Goal: Find specific page/section: Find specific page/section

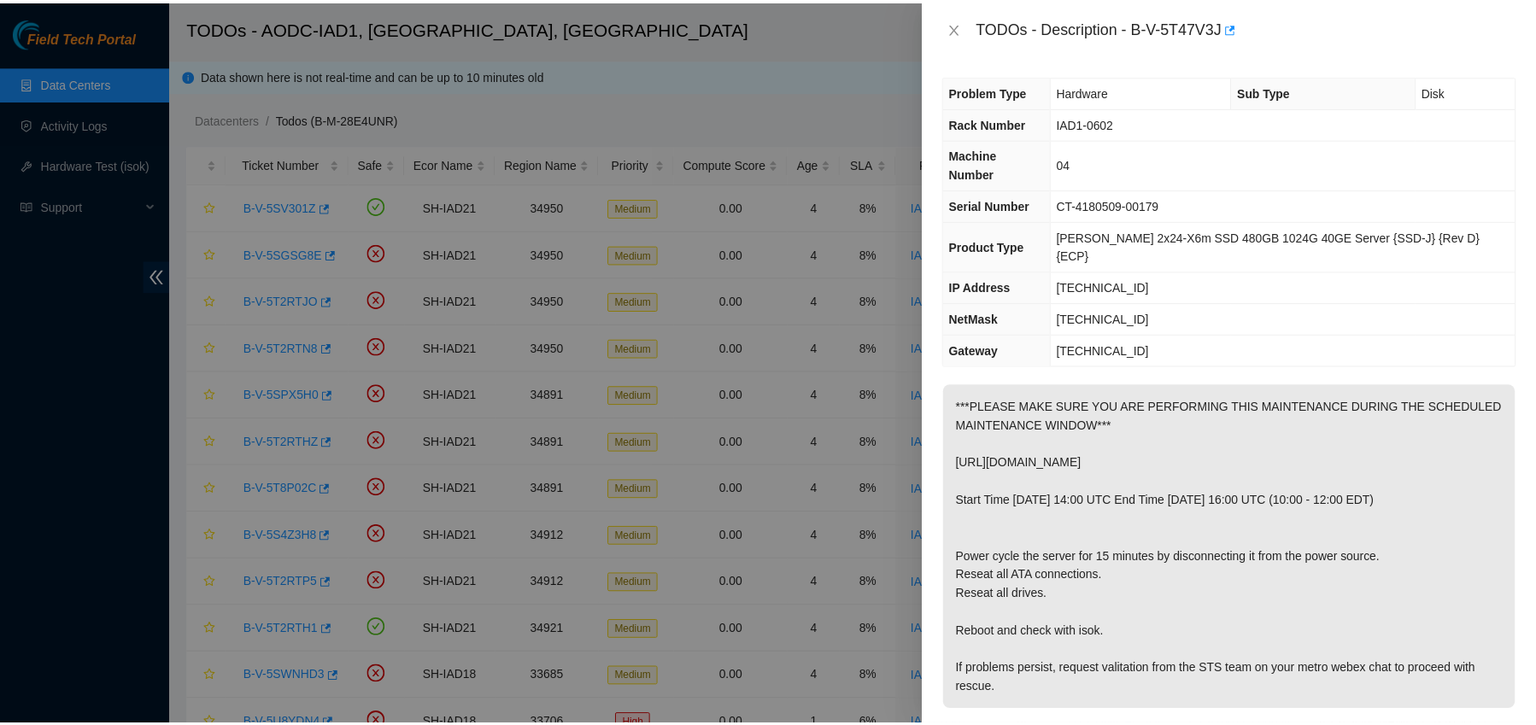
scroll to position [460, 0]
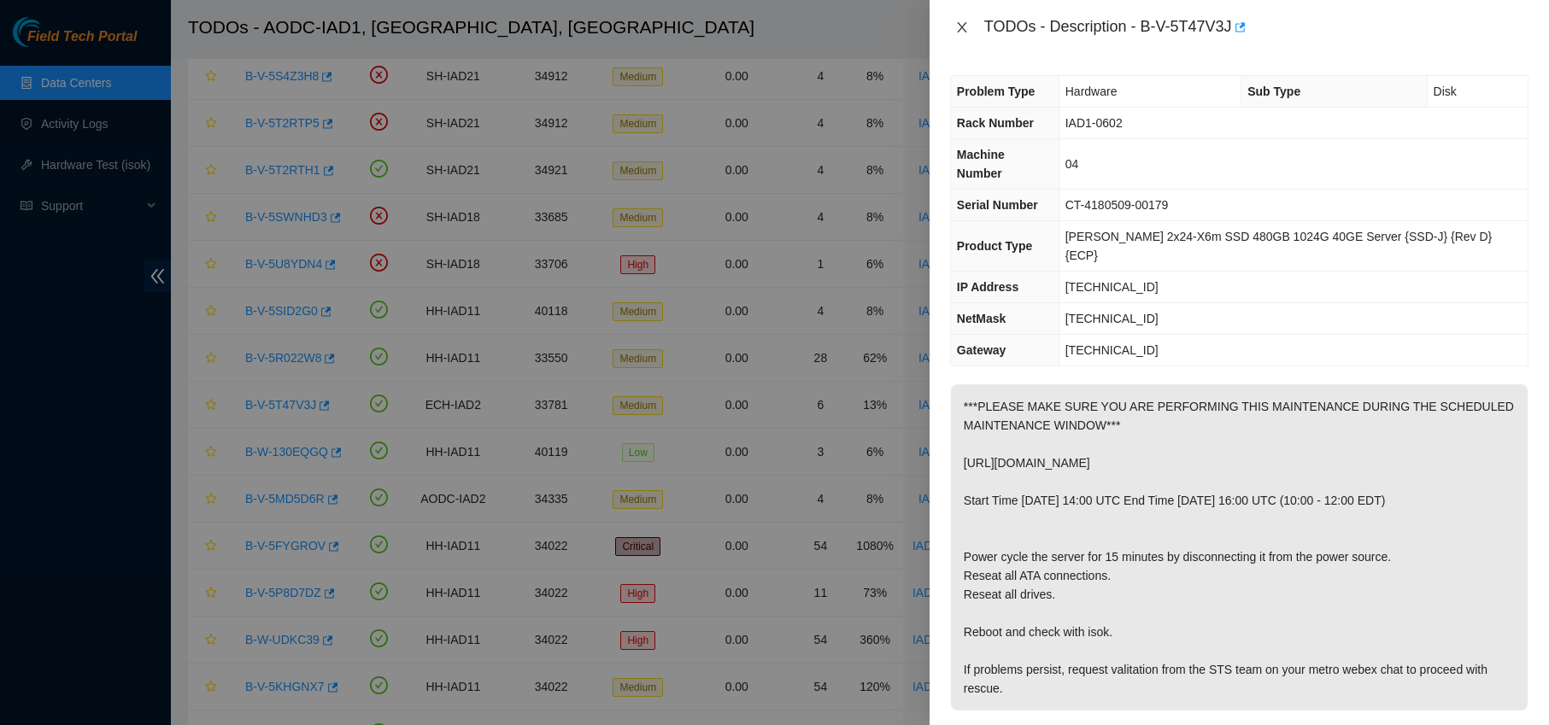
click at [960, 26] on icon "close" at bounding box center [961, 27] width 9 height 10
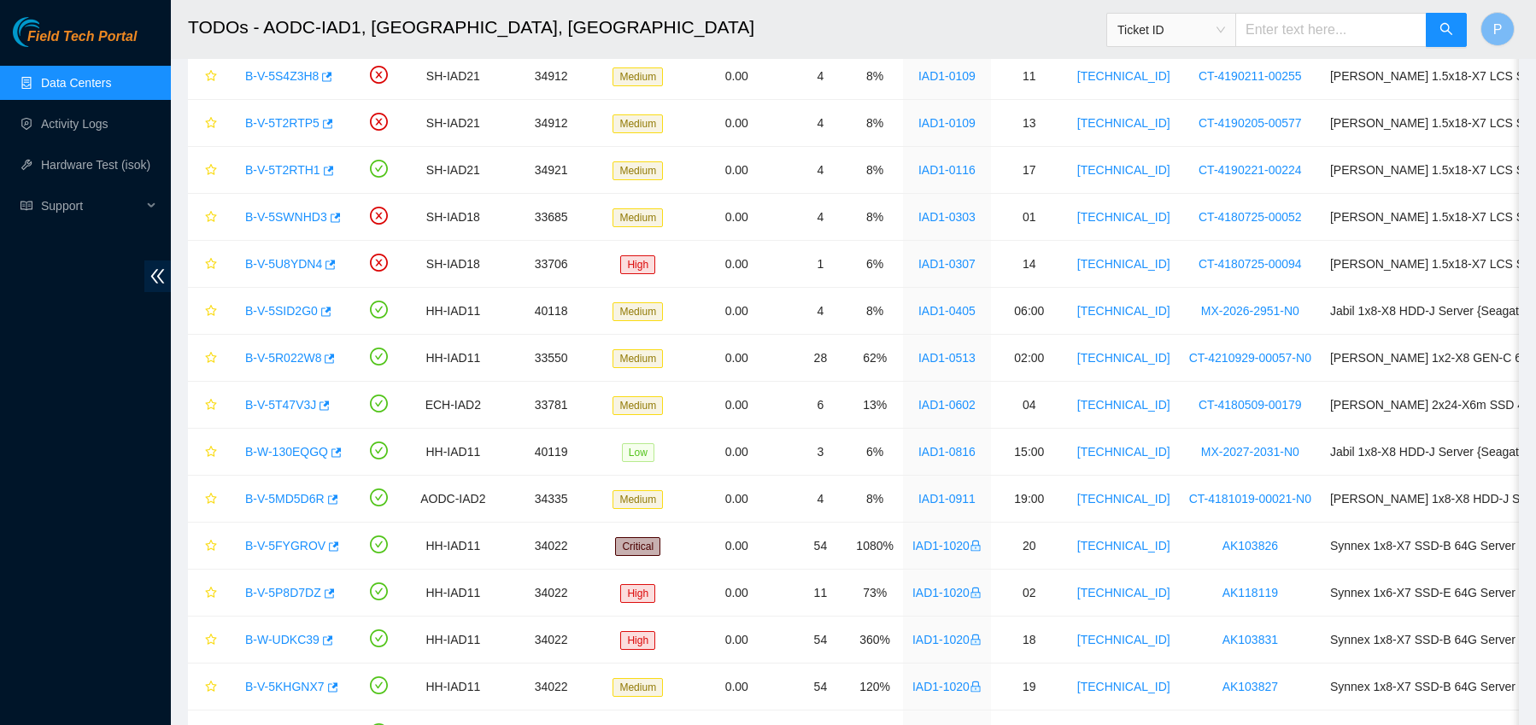
click at [93, 90] on link "Data Centers" at bounding box center [76, 83] width 70 height 14
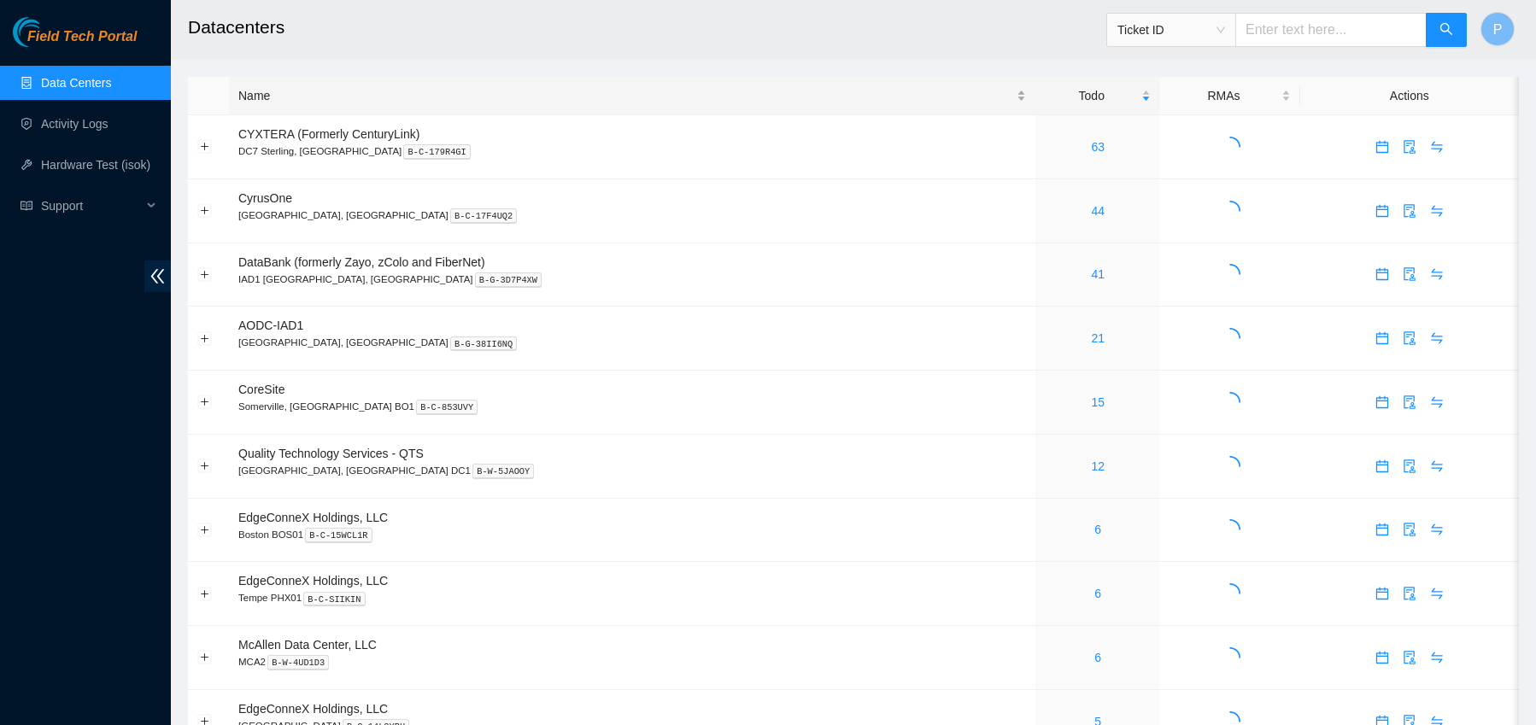
click at [348, 105] on div "Name" at bounding box center [632, 95] width 788 height 19
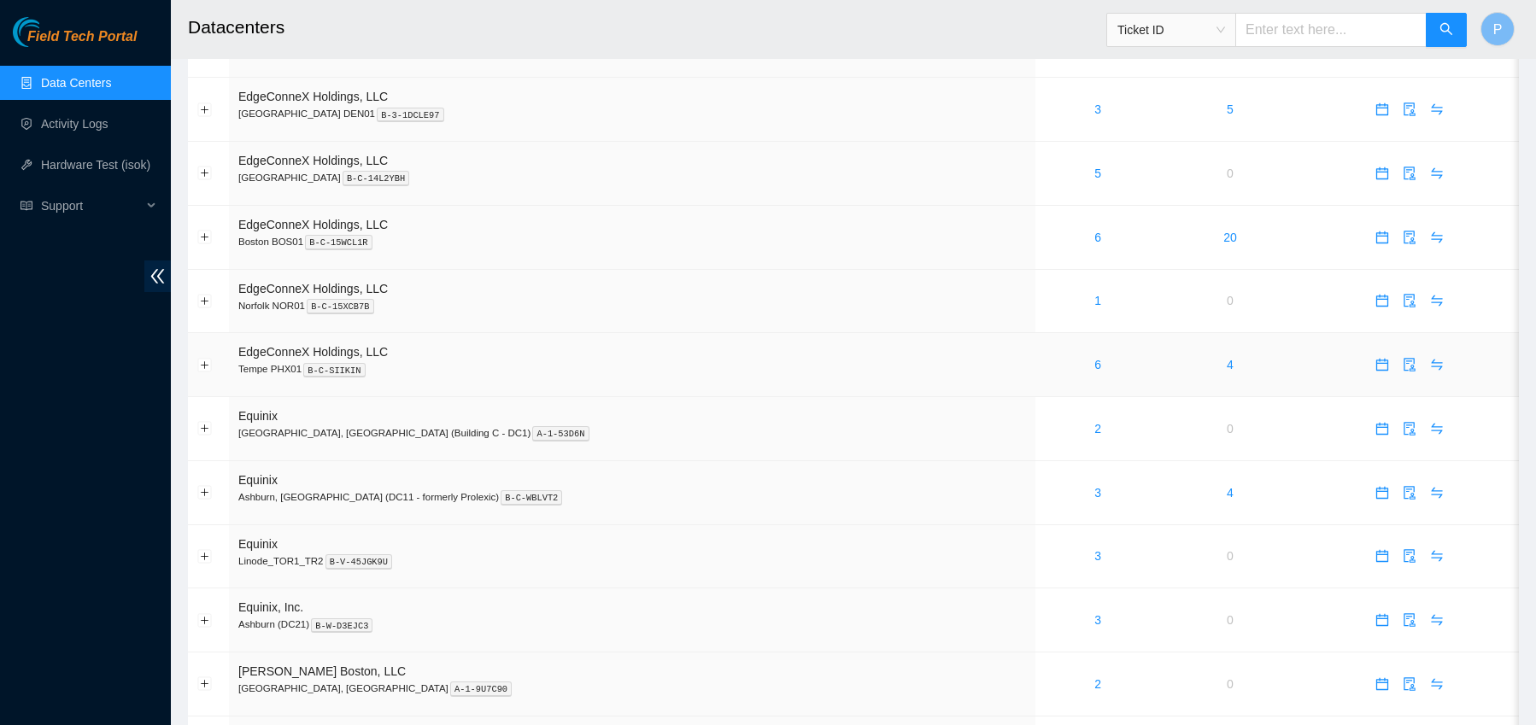
scroll to position [1099, 0]
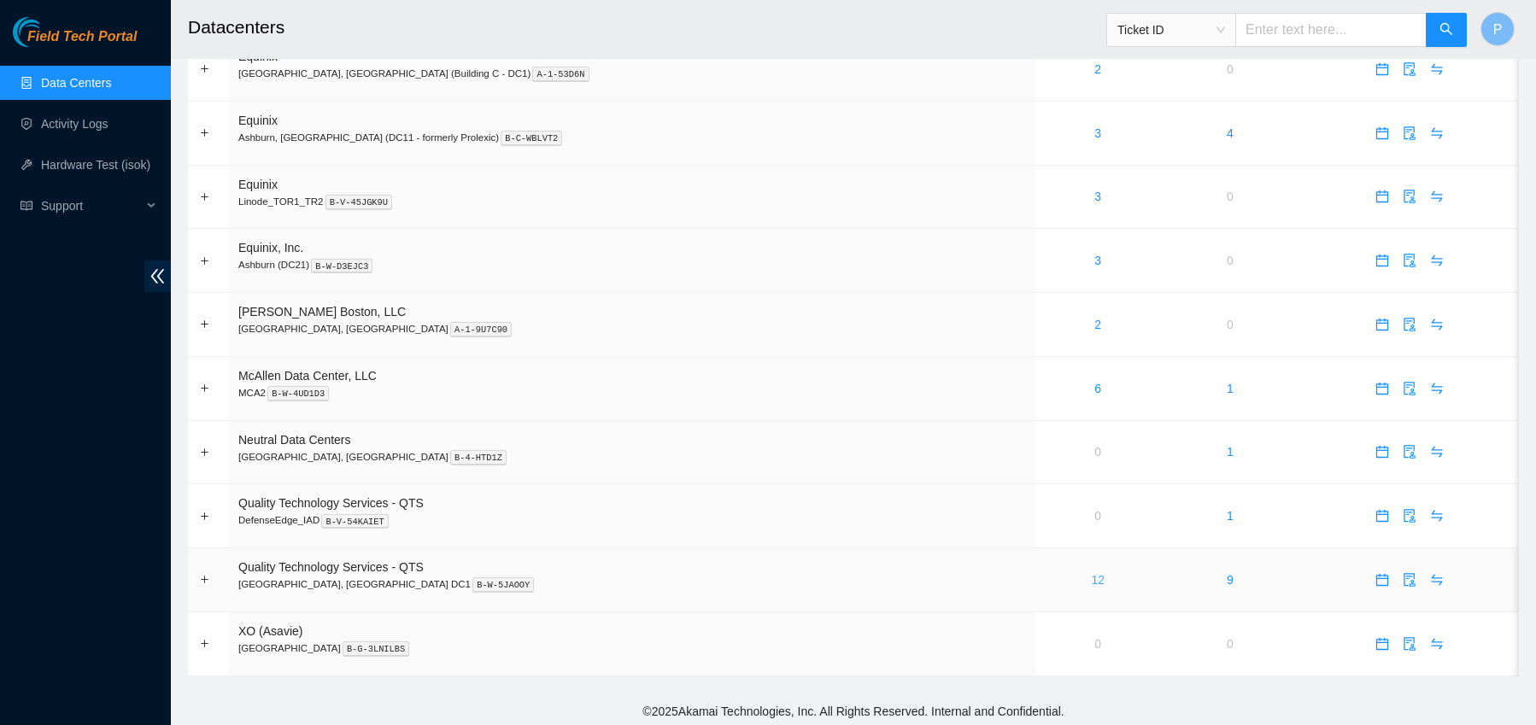
click at [1091, 575] on link "12" at bounding box center [1098, 580] width 14 height 14
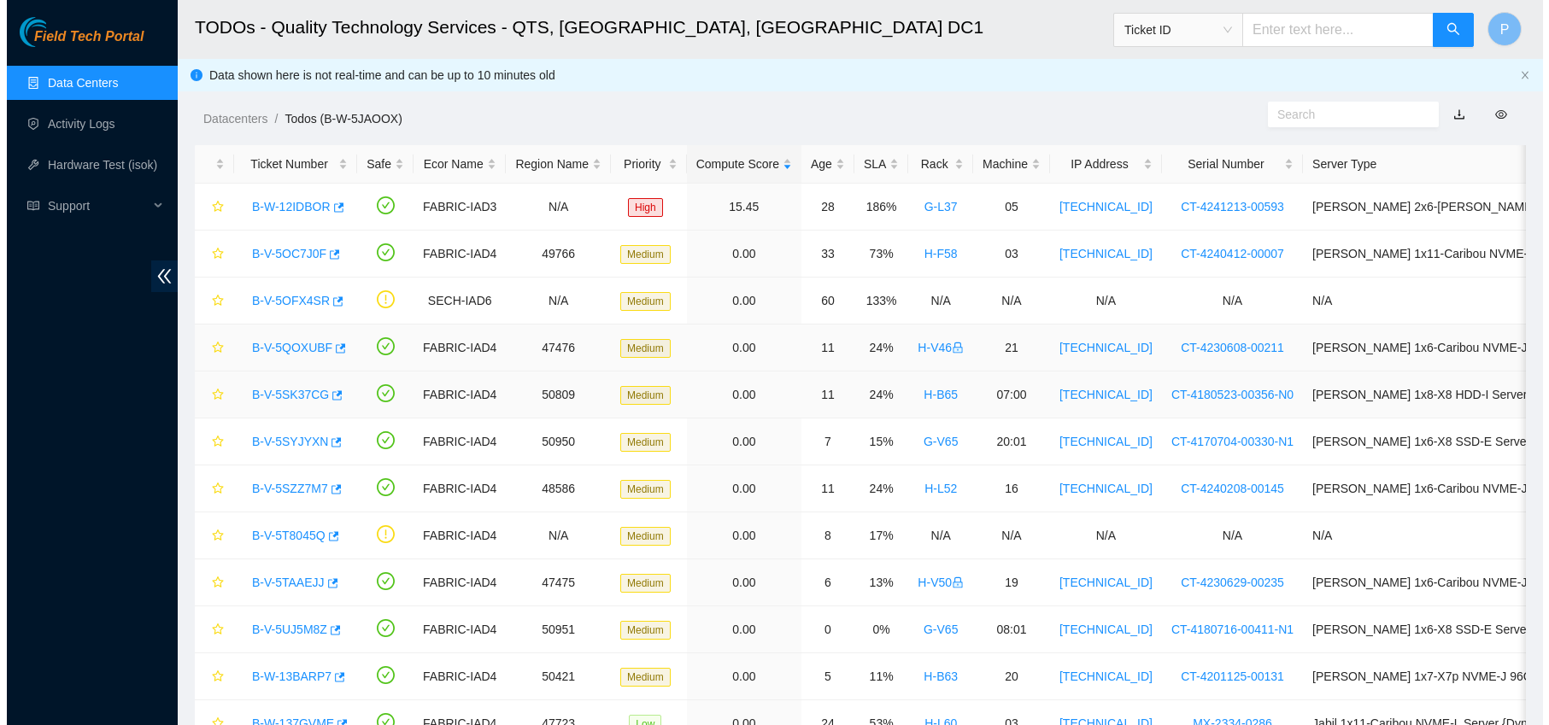
scroll to position [76, 0]
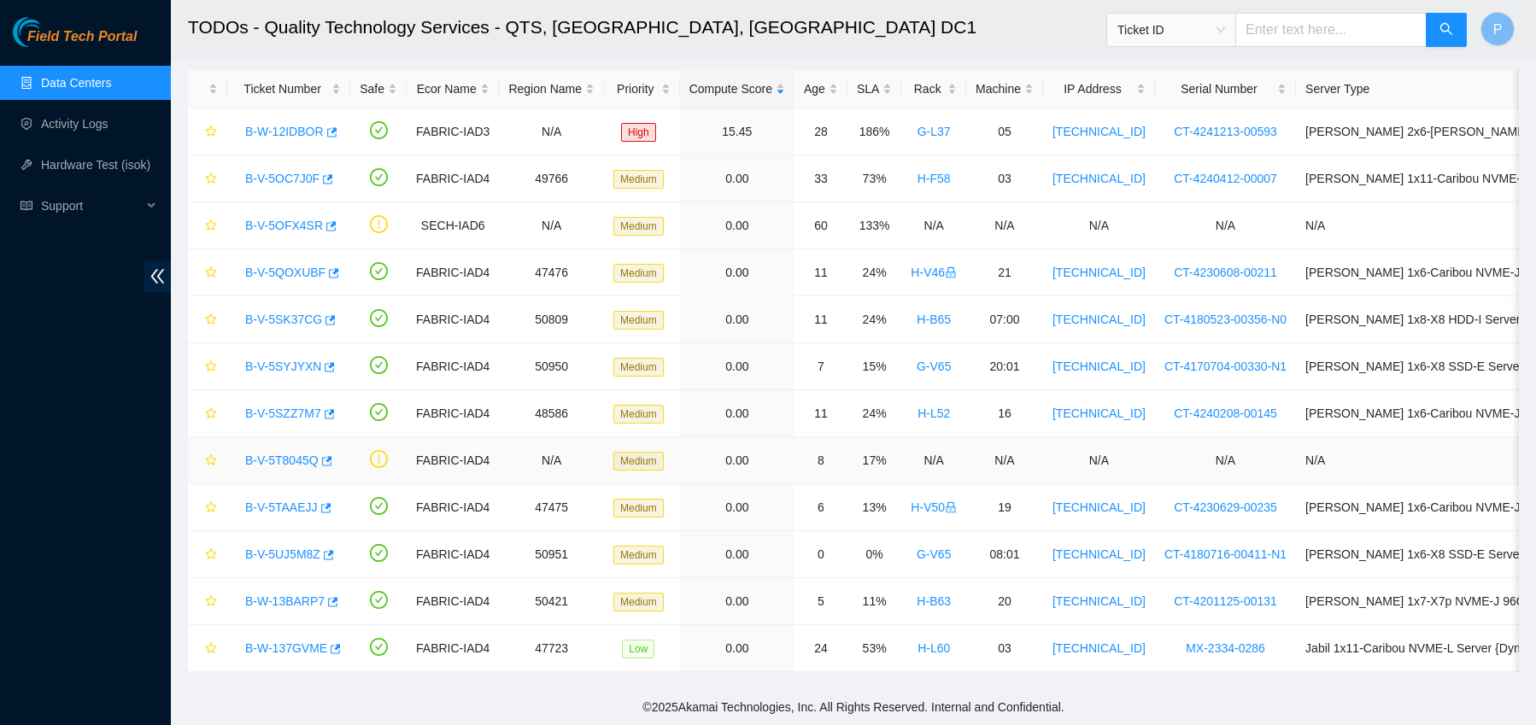
click at [302, 457] on link "B-V-5T8045Q" at bounding box center [281, 461] width 73 height 14
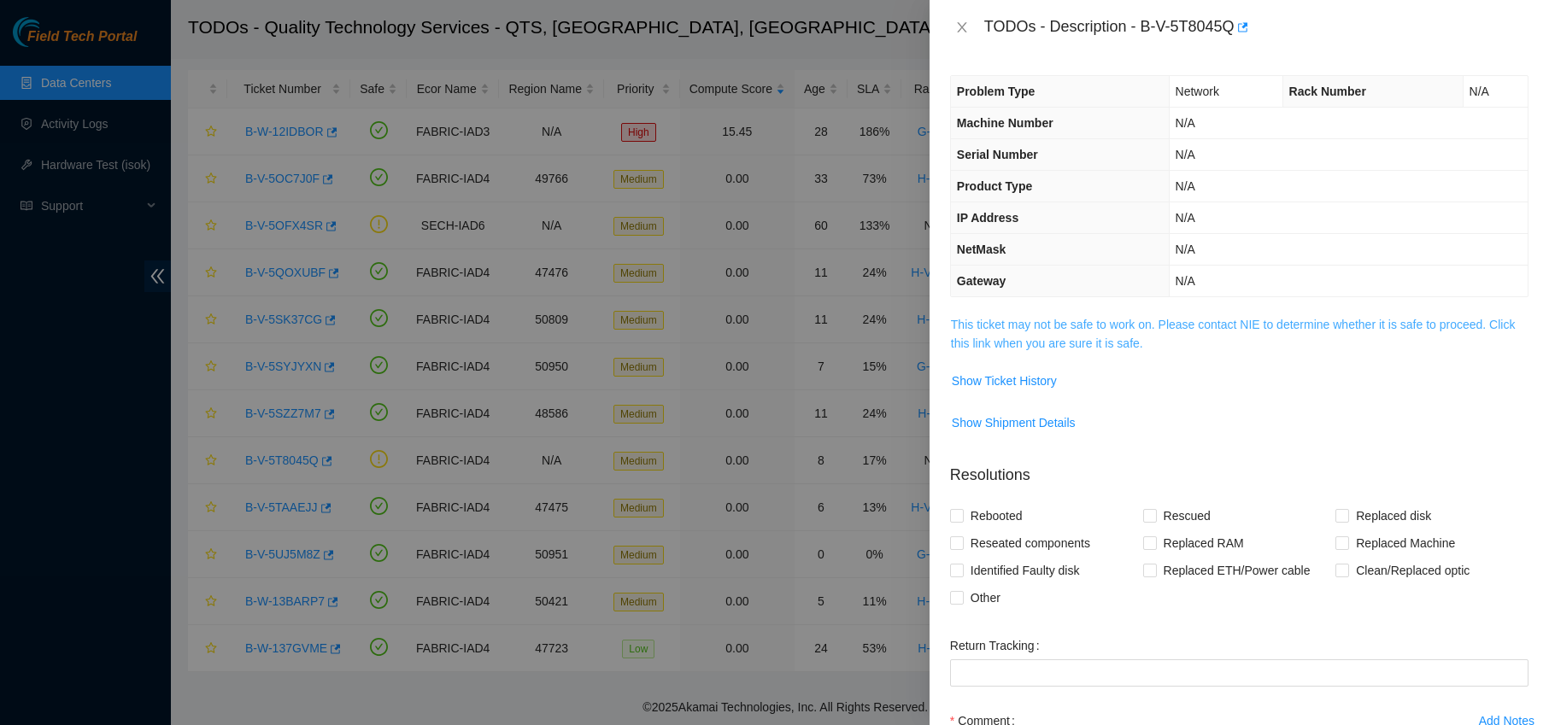
click at [1112, 319] on link "This ticket may not be safe to work on. Please contact NIE to determine whether…" at bounding box center [1233, 334] width 565 height 32
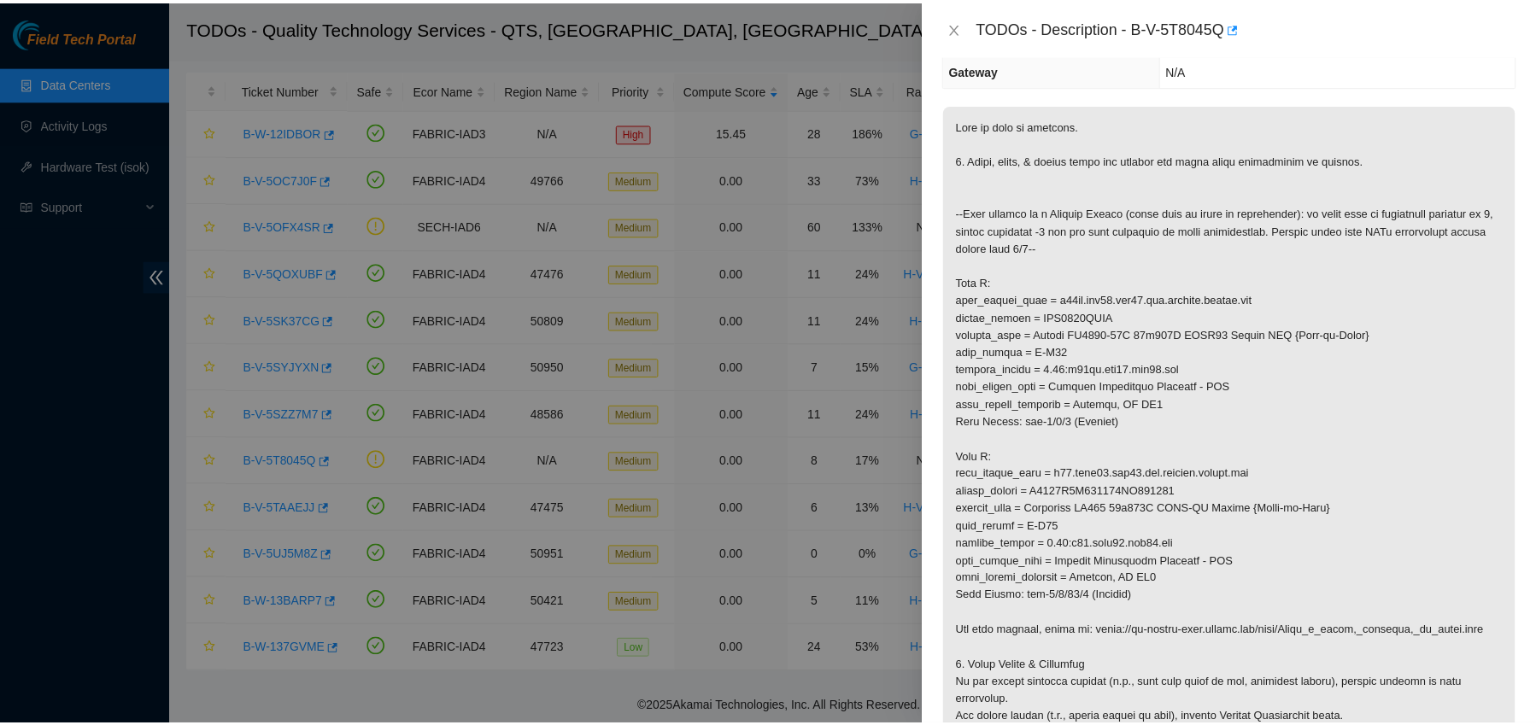
scroll to position [212, 0]
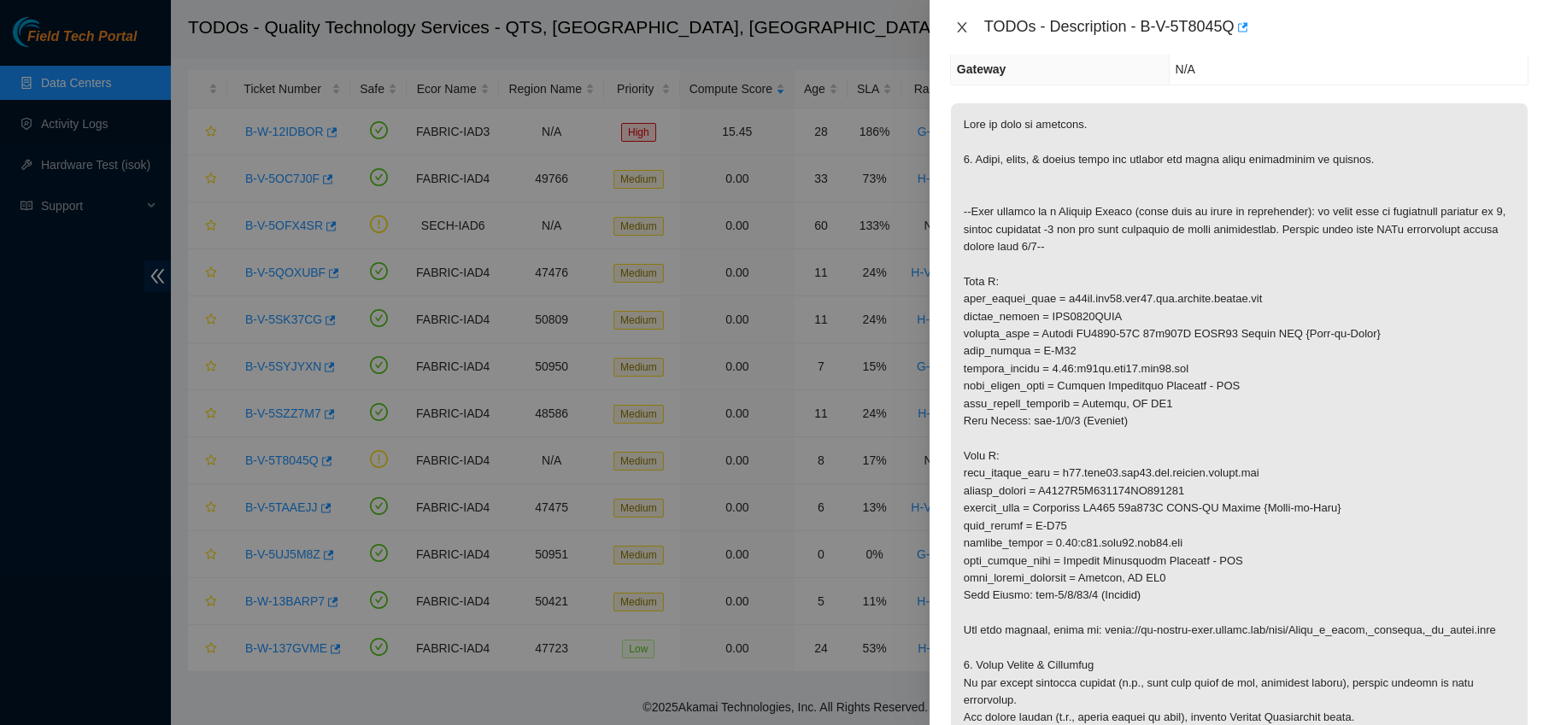
click at [952, 26] on button "Close" at bounding box center [962, 28] width 24 height 16
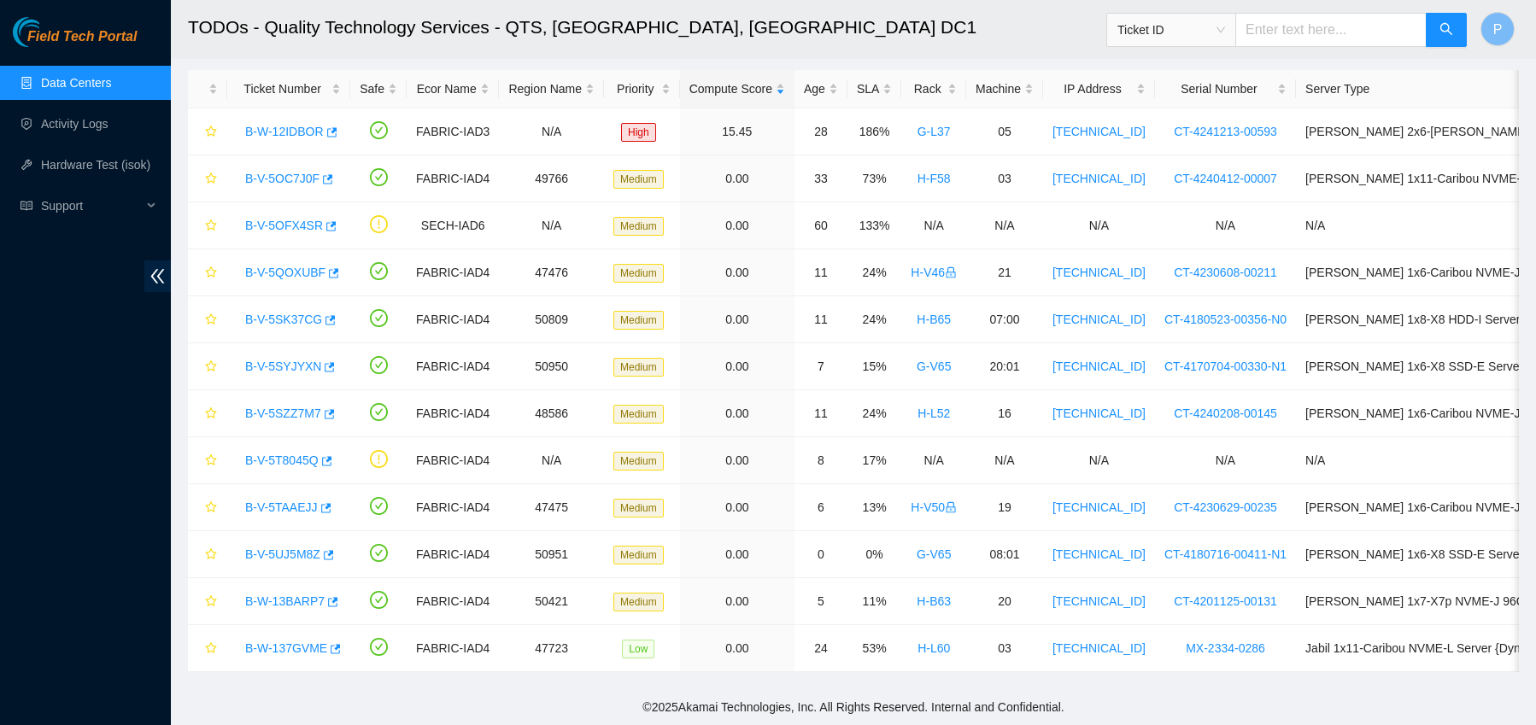
scroll to position [287, 0]
click at [58, 81] on link "Data Centers" at bounding box center [76, 83] width 70 height 14
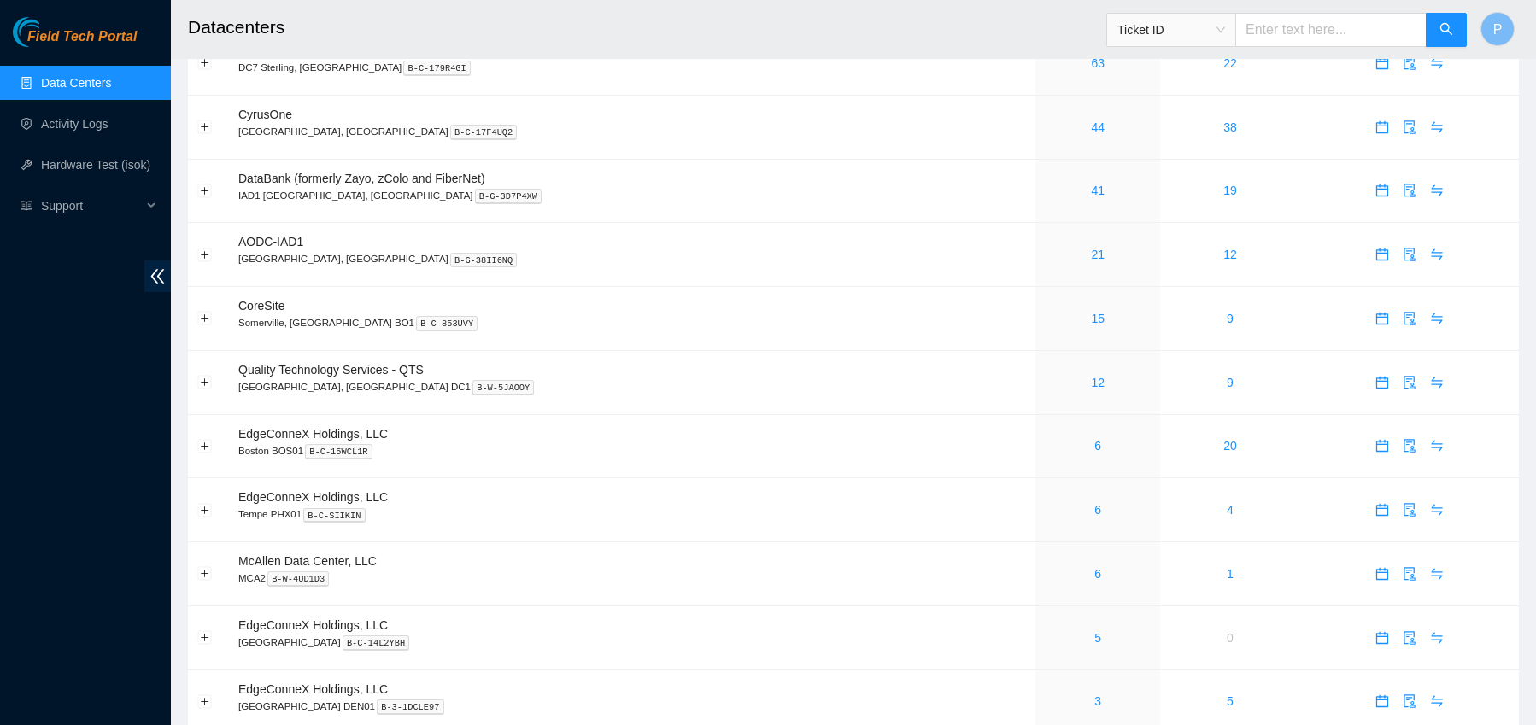
scroll to position [83, 0]
